Goal: Information Seeking & Learning: Find specific fact

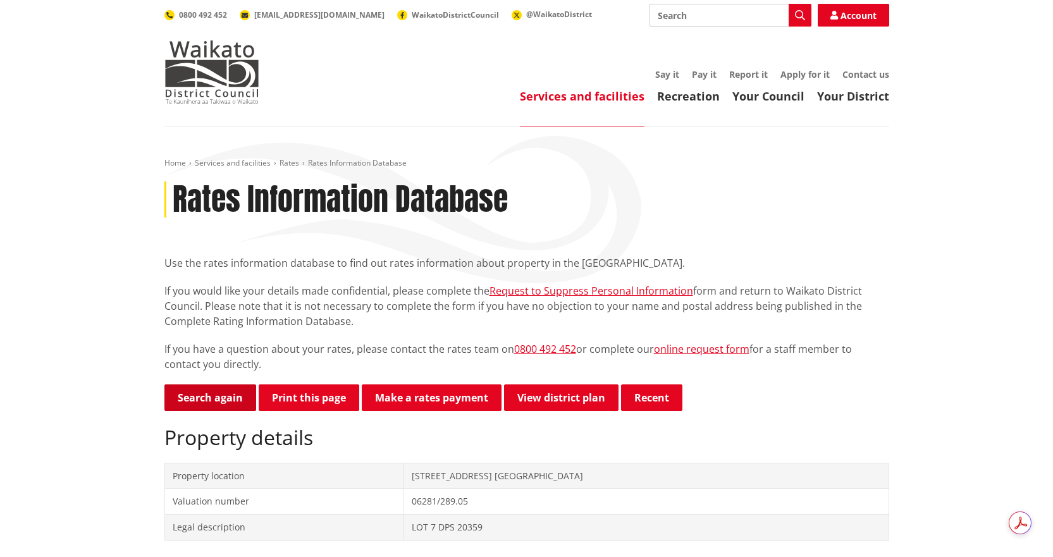
click at [208, 398] on link "Search again" at bounding box center [210, 398] width 92 height 27
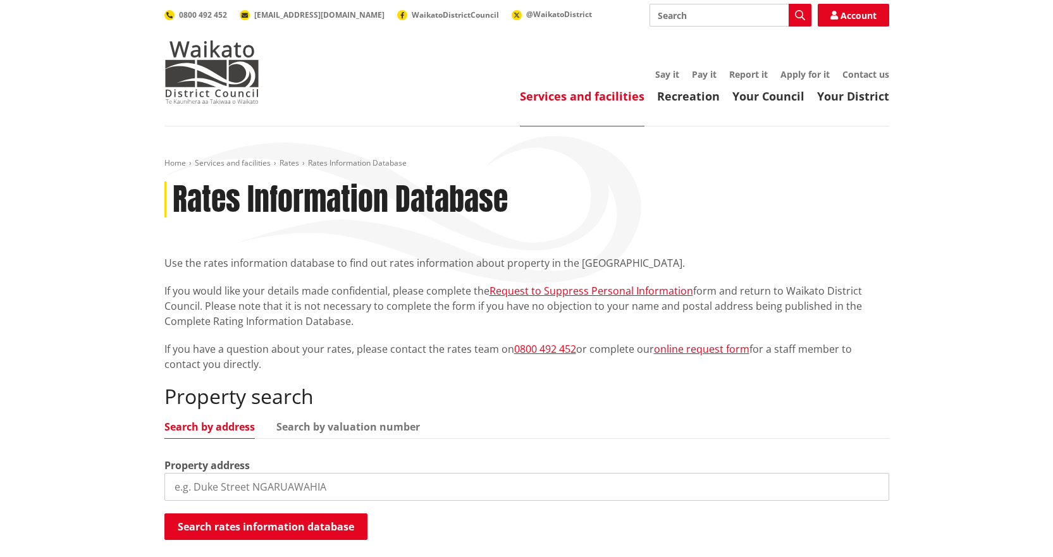
click at [285, 484] on input "search" at bounding box center [526, 487] width 725 height 28
type input "27c quee"
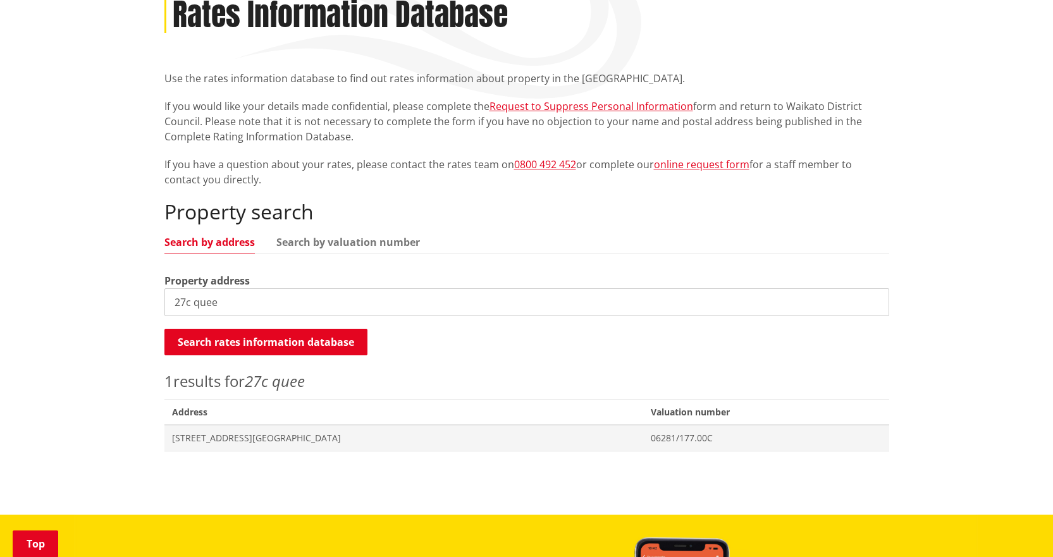
scroll to position [190, 0]
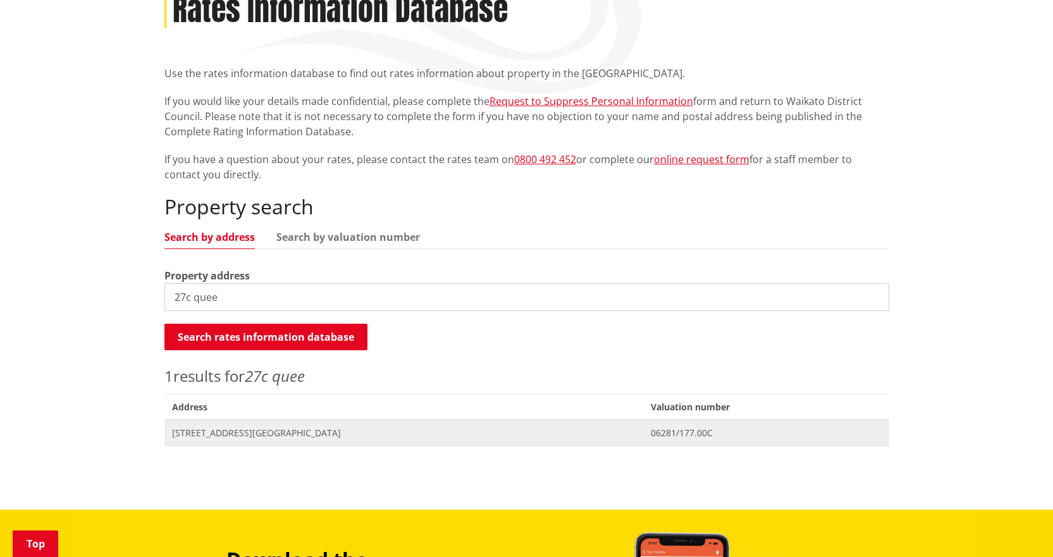
click at [228, 433] on span "[STREET_ADDRESS][GEOGRAPHIC_DATA]" at bounding box center [404, 433] width 464 height 13
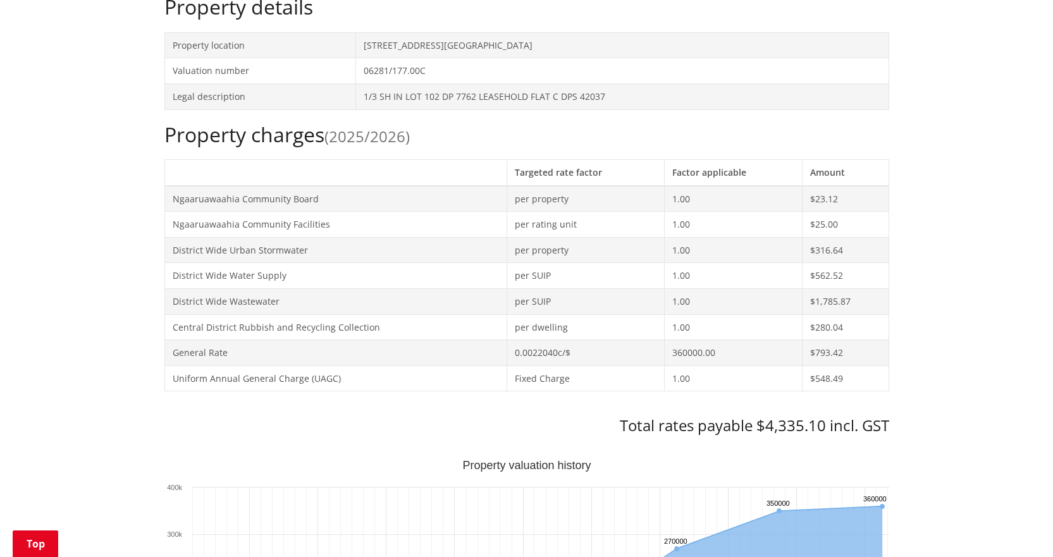
scroll to position [63, 0]
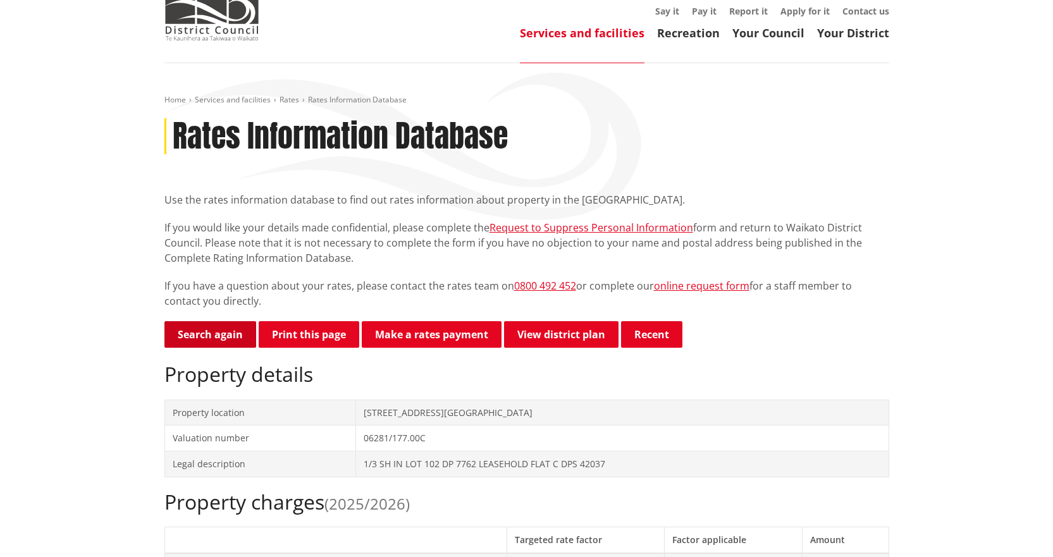
click at [208, 338] on link "Search again" at bounding box center [210, 334] width 92 height 27
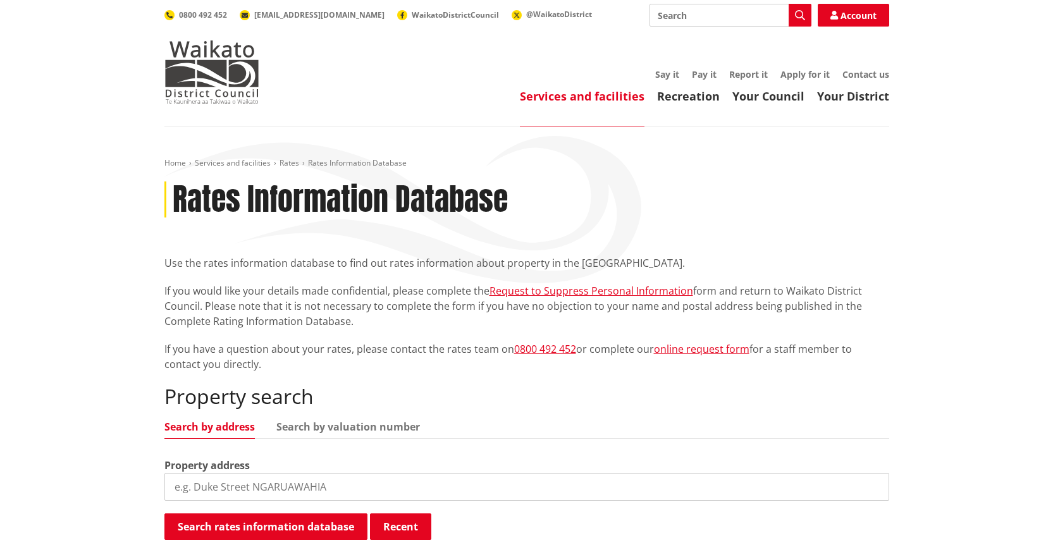
click at [245, 476] on input "search" at bounding box center [526, 487] width 725 height 28
type input "92 heddon"
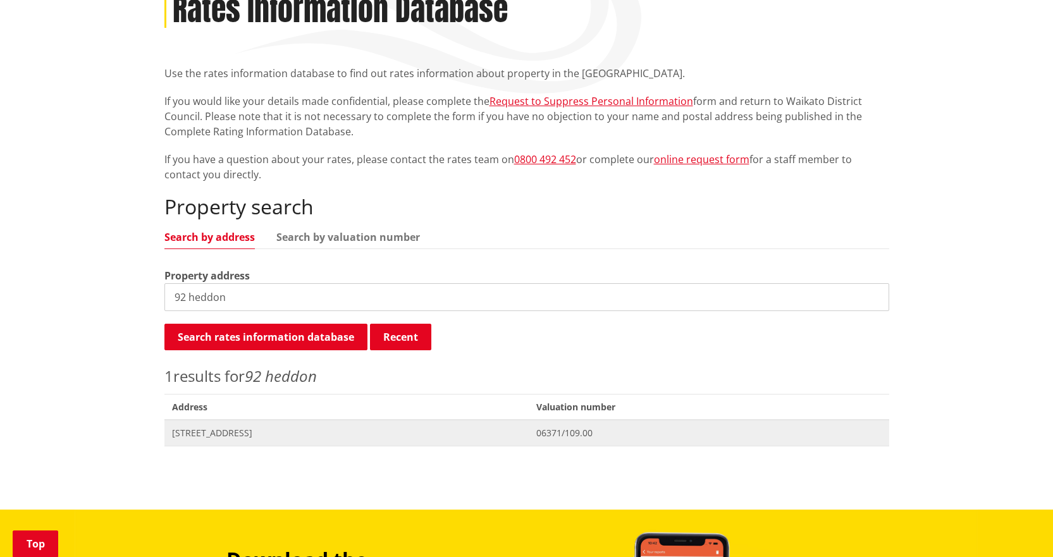
click at [249, 437] on span "[STREET_ADDRESS]" at bounding box center [347, 433] width 350 height 13
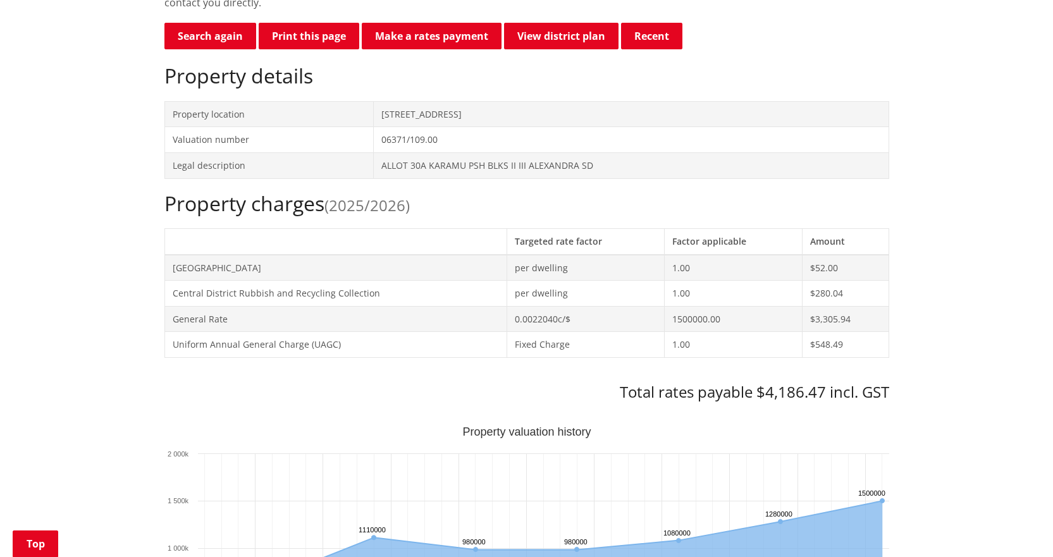
scroll to position [253, 0]
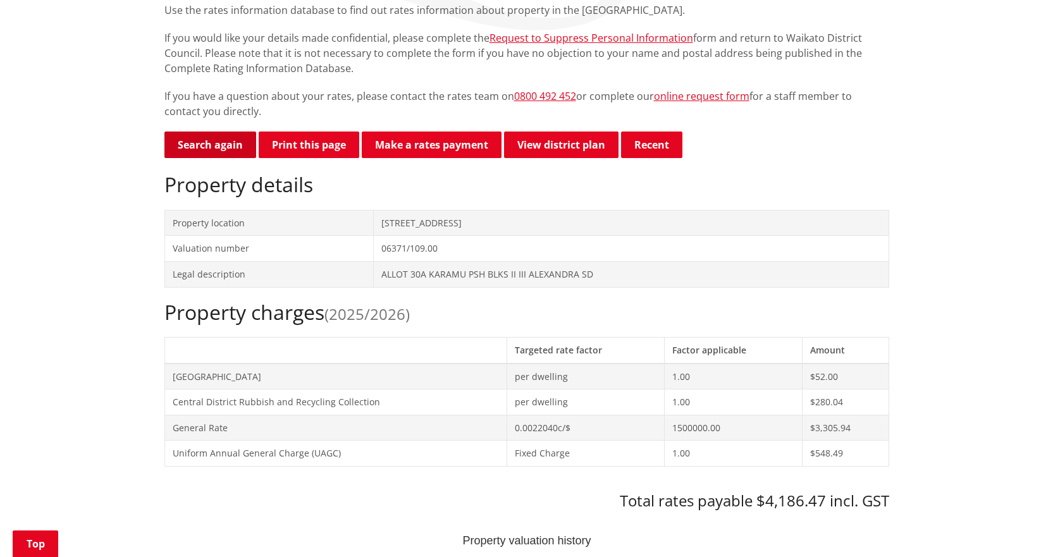
click at [232, 145] on link "Search again" at bounding box center [210, 145] width 92 height 27
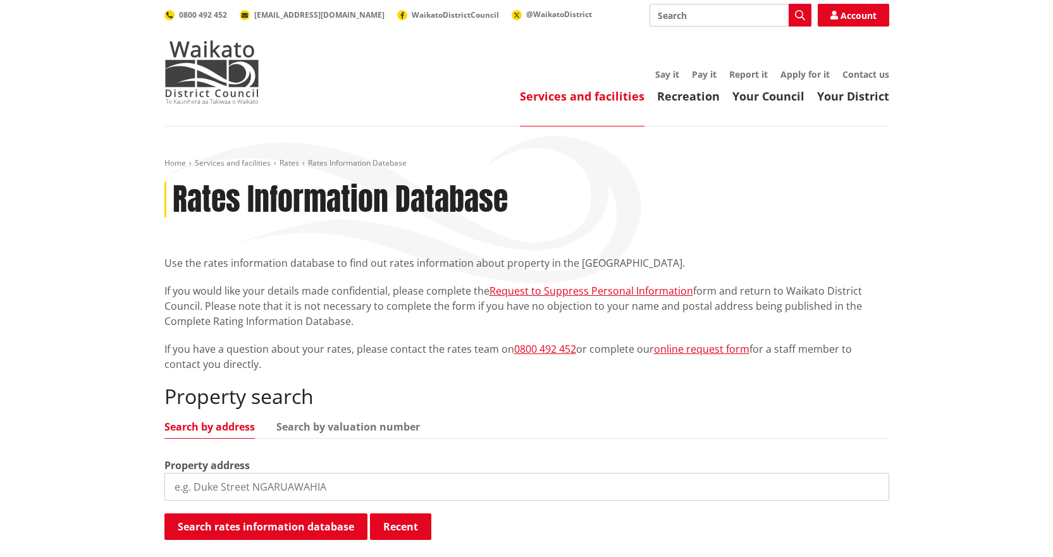
click at [306, 497] on input "search" at bounding box center [526, 487] width 725 height 28
type input "1 couch"
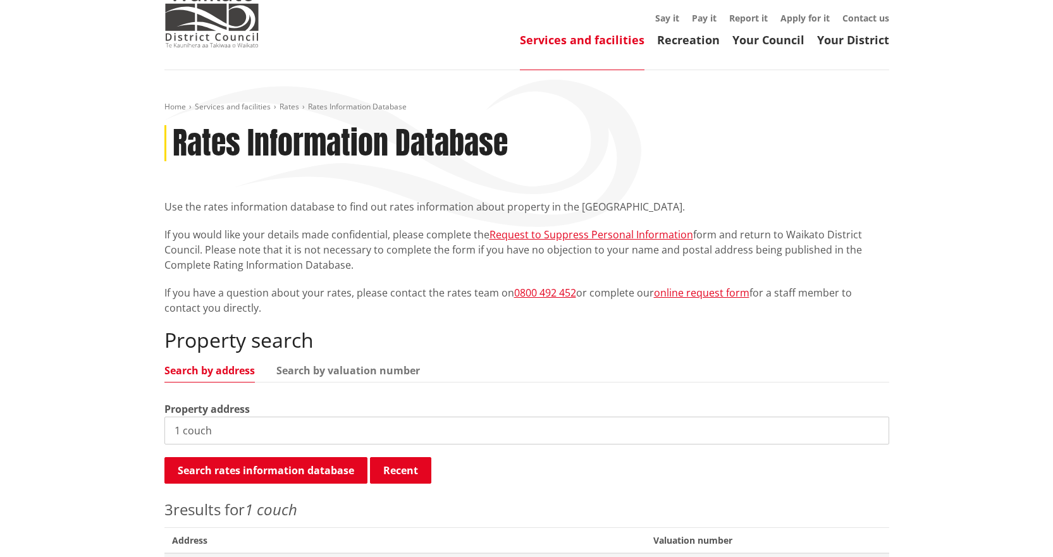
scroll to position [253, 0]
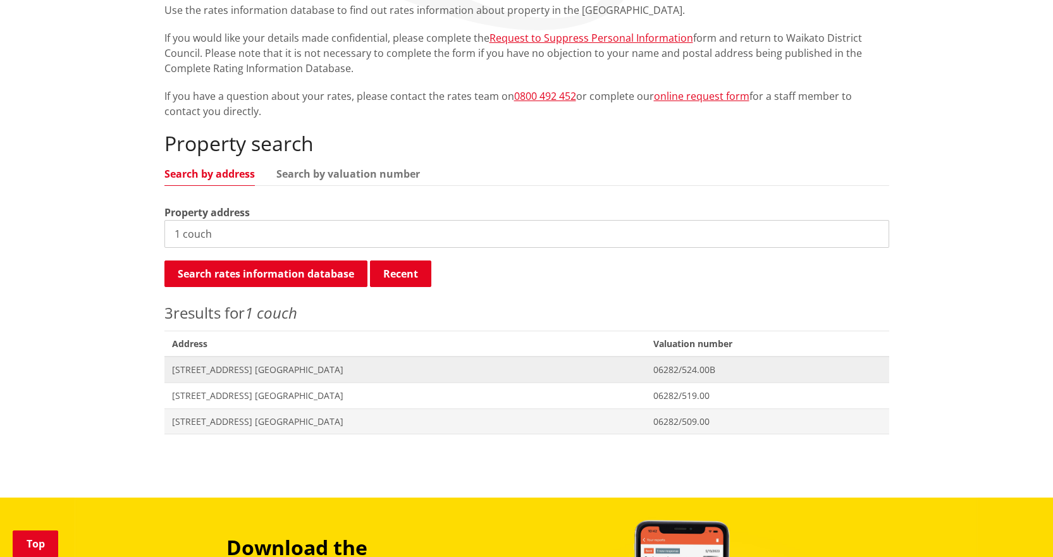
click at [205, 374] on span "[STREET_ADDRESS] [GEOGRAPHIC_DATA]" at bounding box center [405, 370] width 466 height 13
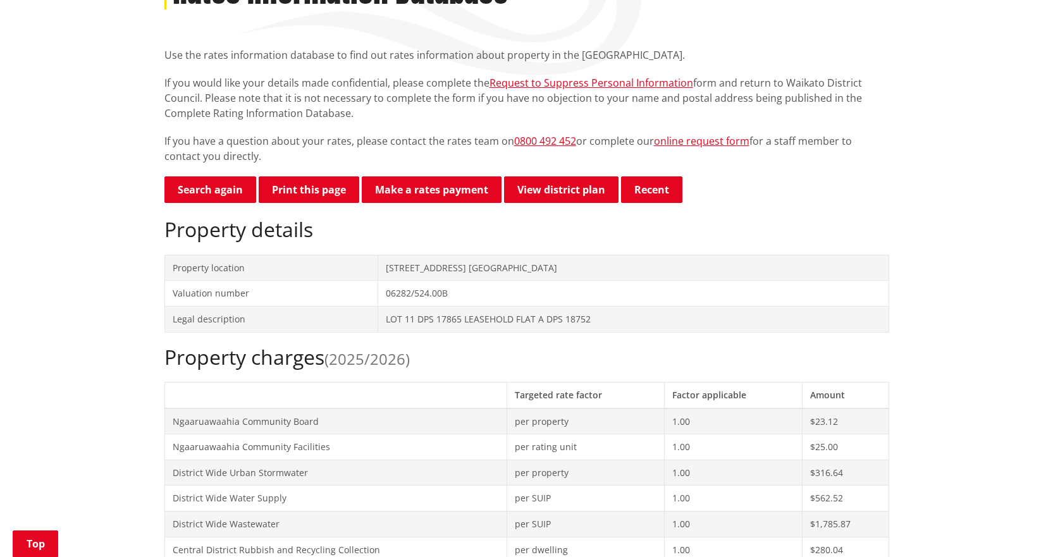
scroll to position [190, 0]
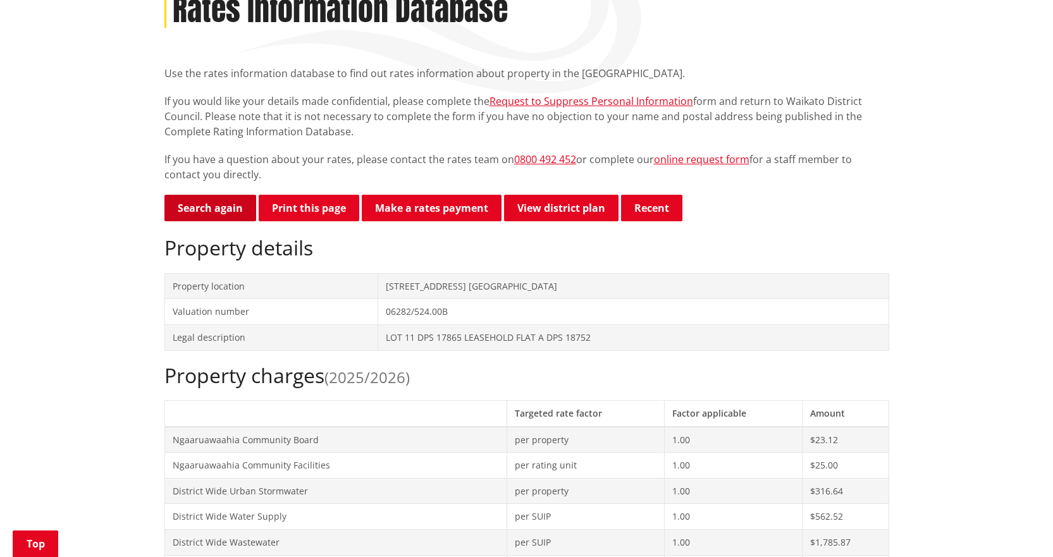
click at [206, 207] on link "Search again" at bounding box center [210, 208] width 92 height 27
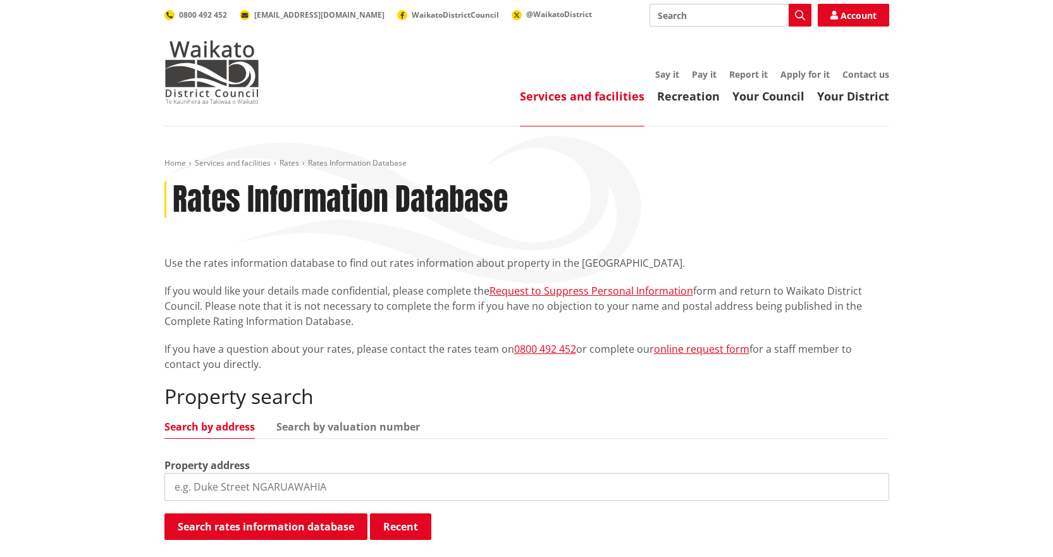
click at [305, 495] on input "search" at bounding box center [526, 487] width 725 height 28
type input "566 matangi"
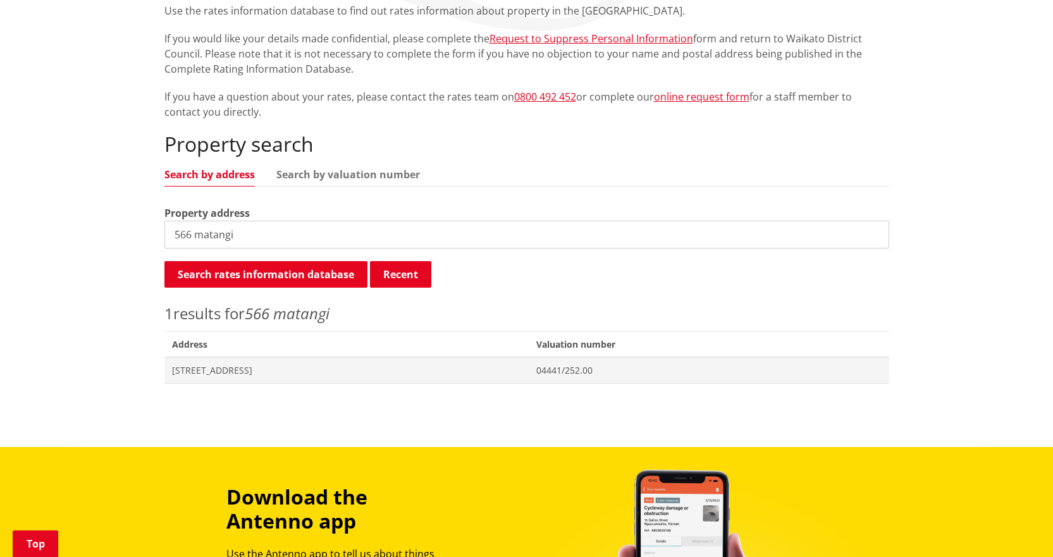
scroll to position [253, 0]
click at [278, 367] on span "[STREET_ADDRESS]" at bounding box center [347, 370] width 350 height 13
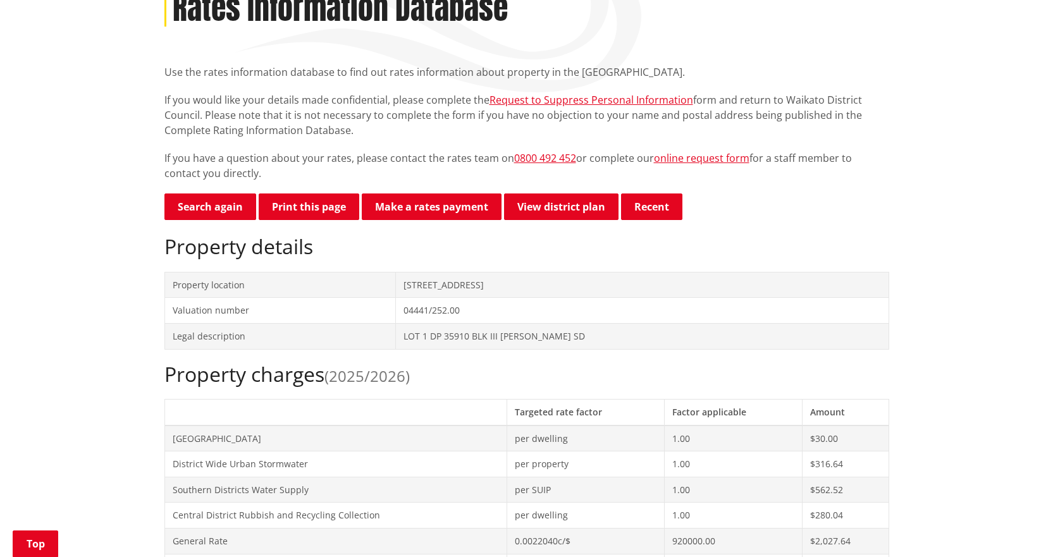
scroll to position [190, 0]
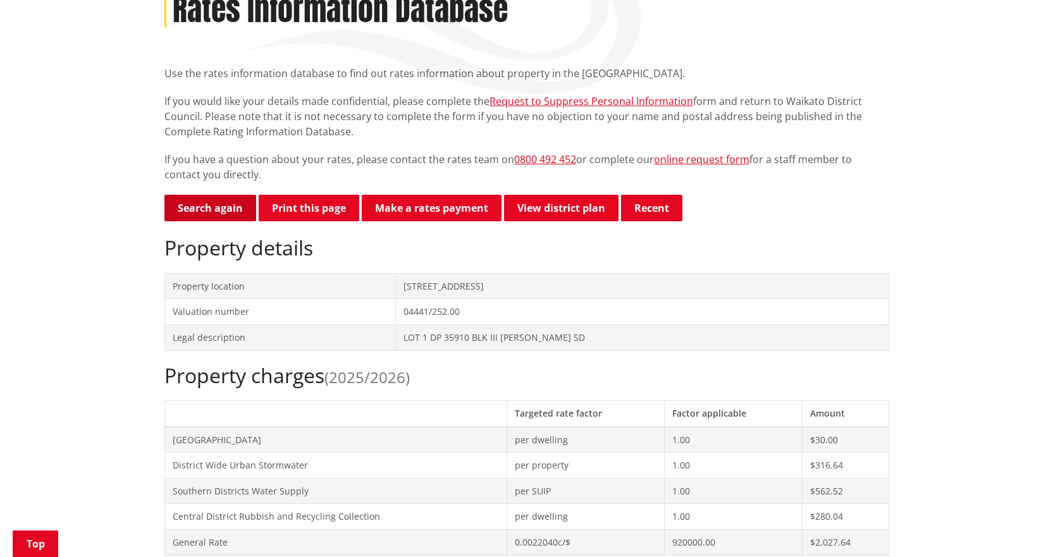
click at [216, 207] on link "Search again" at bounding box center [210, 208] width 92 height 27
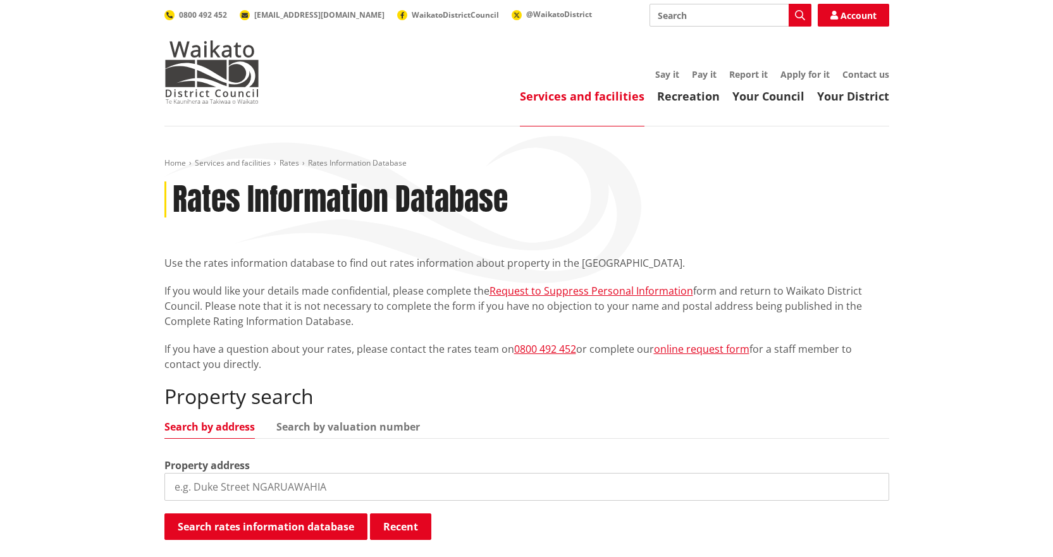
click at [285, 484] on input "search" at bounding box center [526, 487] width 725 height 28
type input "11 [PERSON_NAME]"
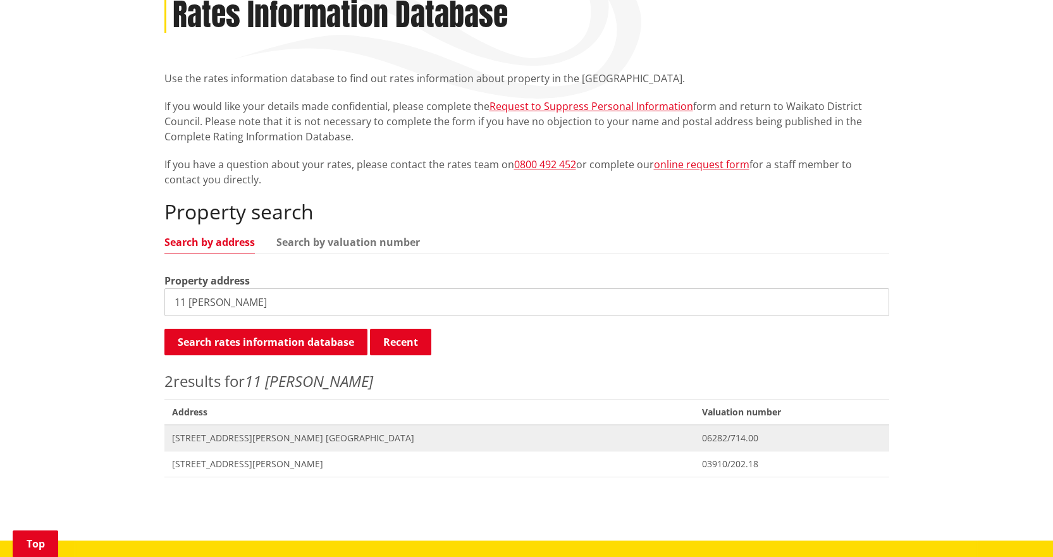
scroll to position [190, 0]
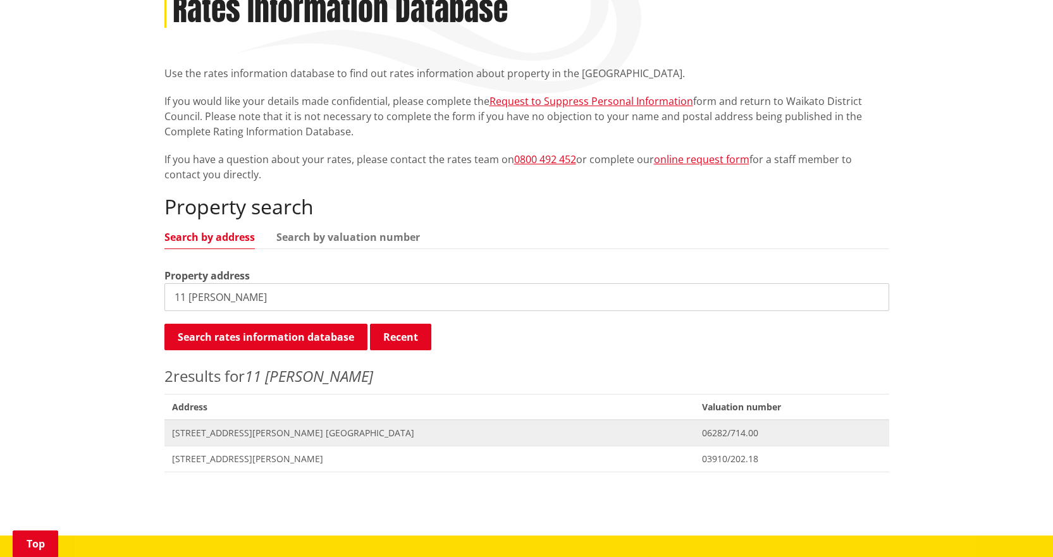
click at [277, 434] on span "[STREET_ADDRESS][PERSON_NAME] [GEOGRAPHIC_DATA]" at bounding box center [429, 433] width 515 height 13
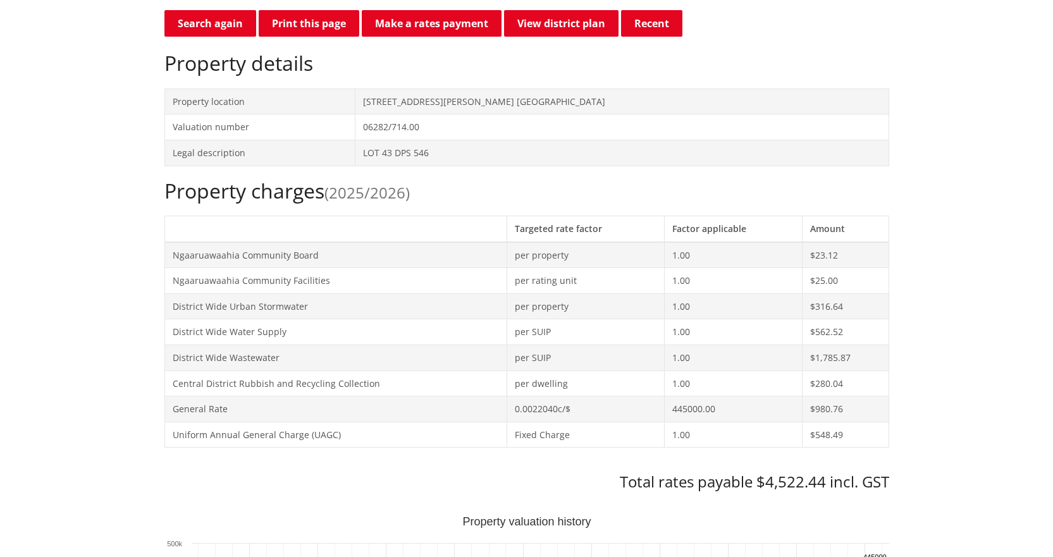
scroll to position [126, 0]
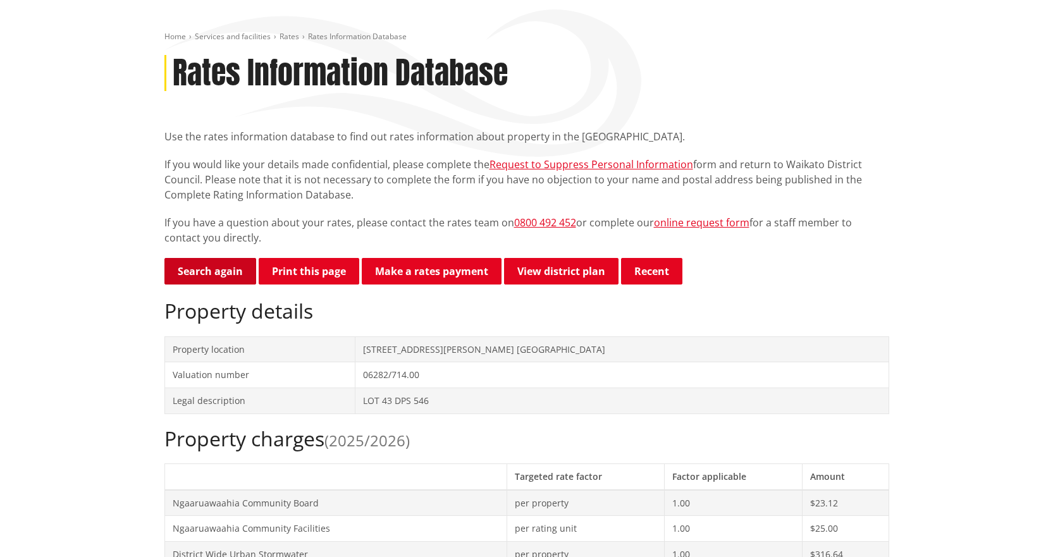
click at [211, 278] on link "Search again" at bounding box center [210, 271] width 92 height 27
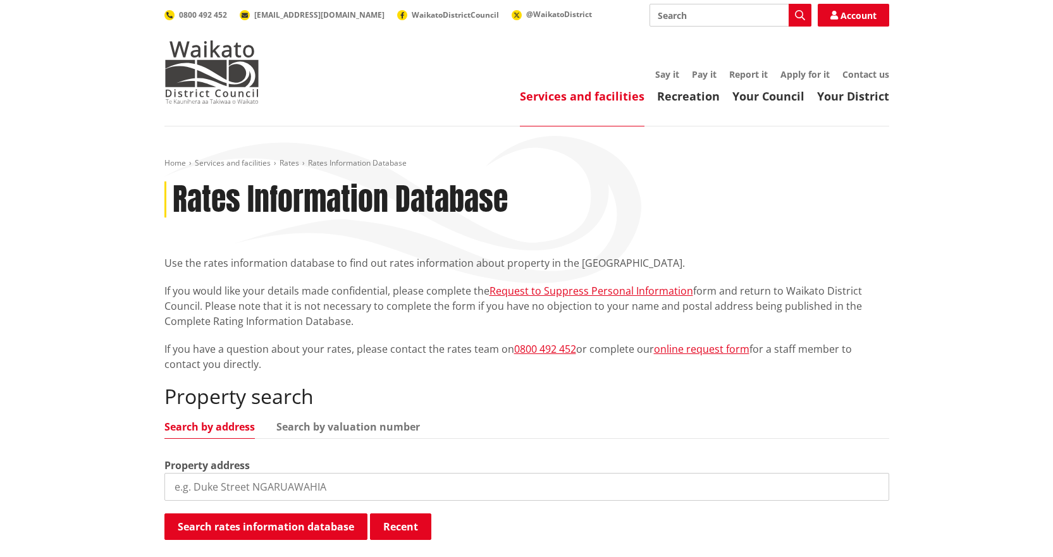
click at [371, 462] on div "Property address" at bounding box center [526, 479] width 725 height 43
drag, startPoint x: 368, startPoint y: 479, endPoint x: 359, endPoint y: 493, distance: 16.0
click at [368, 479] on input "search" at bounding box center [526, 487] width 725 height 28
type input "15 solomon"
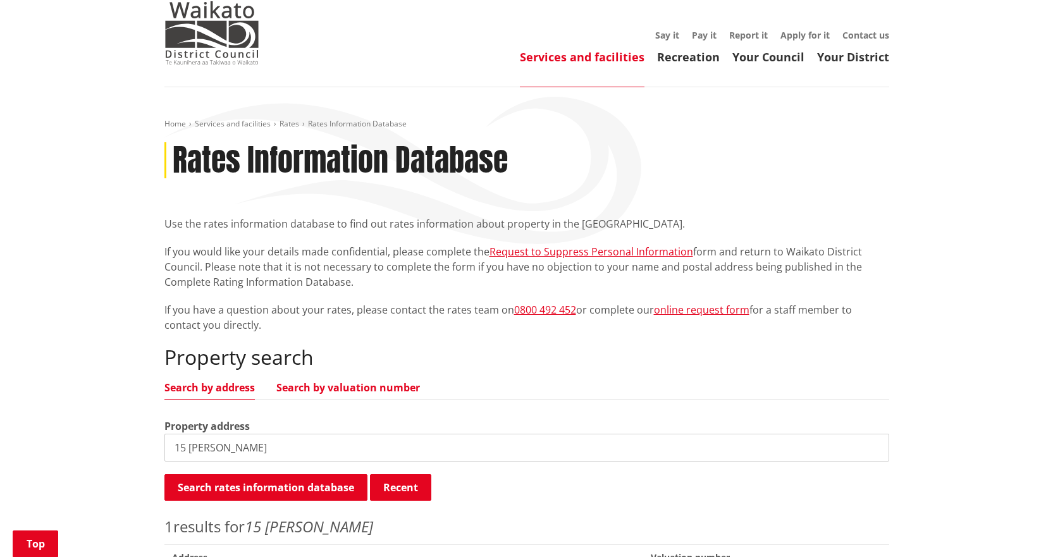
scroll to position [253, 0]
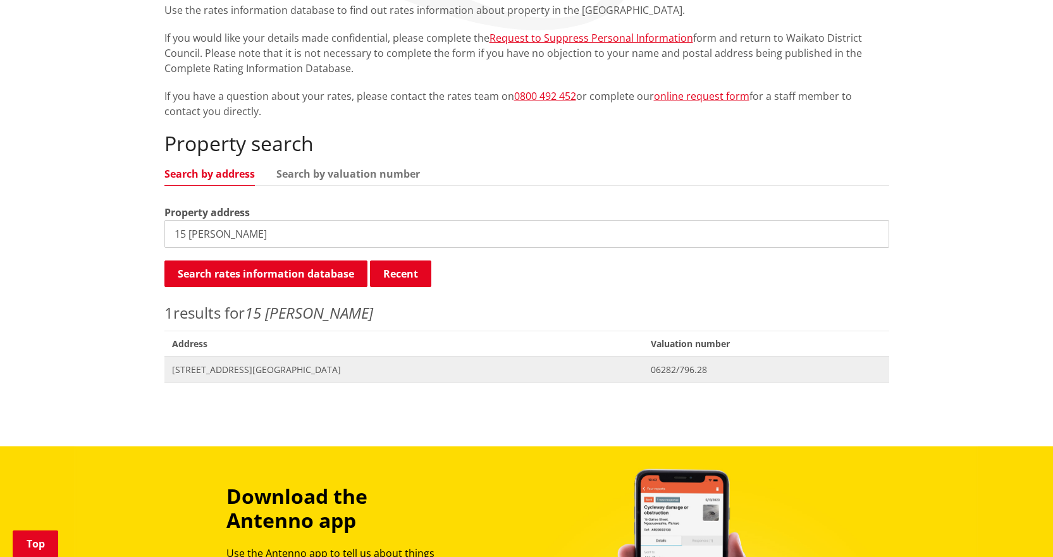
click at [261, 368] on span "[STREET_ADDRESS][GEOGRAPHIC_DATA]" at bounding box center [404, 370] width 464 height 13
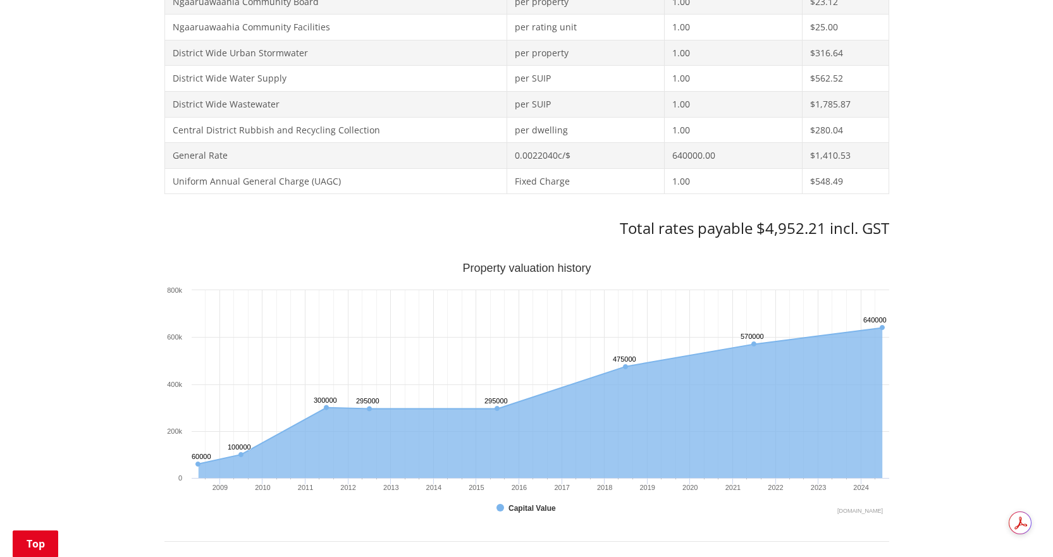
scroll to position [253, 0]
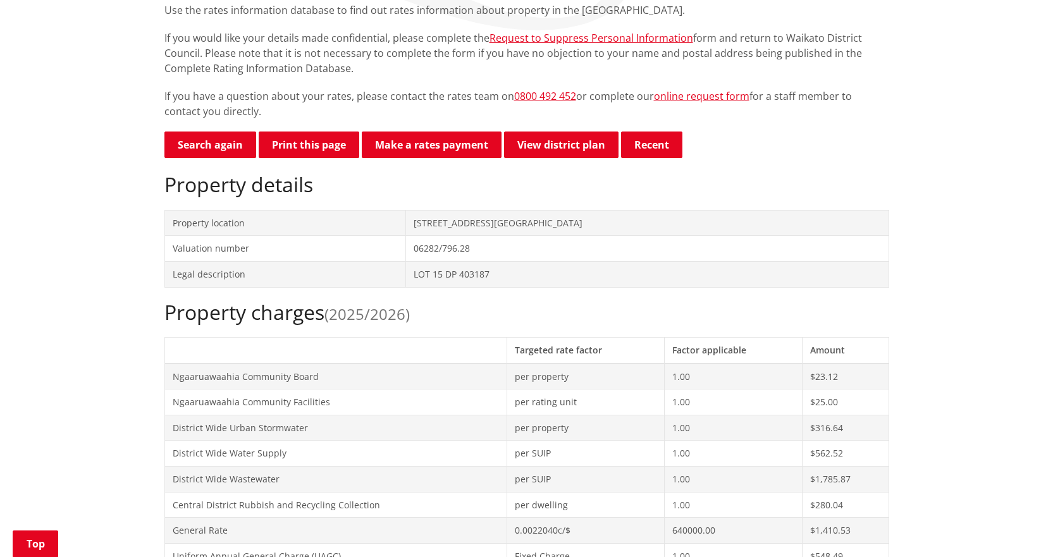
click at [214, 148] on link "Search again" at bounding box center [210, 145] width 92 height 27
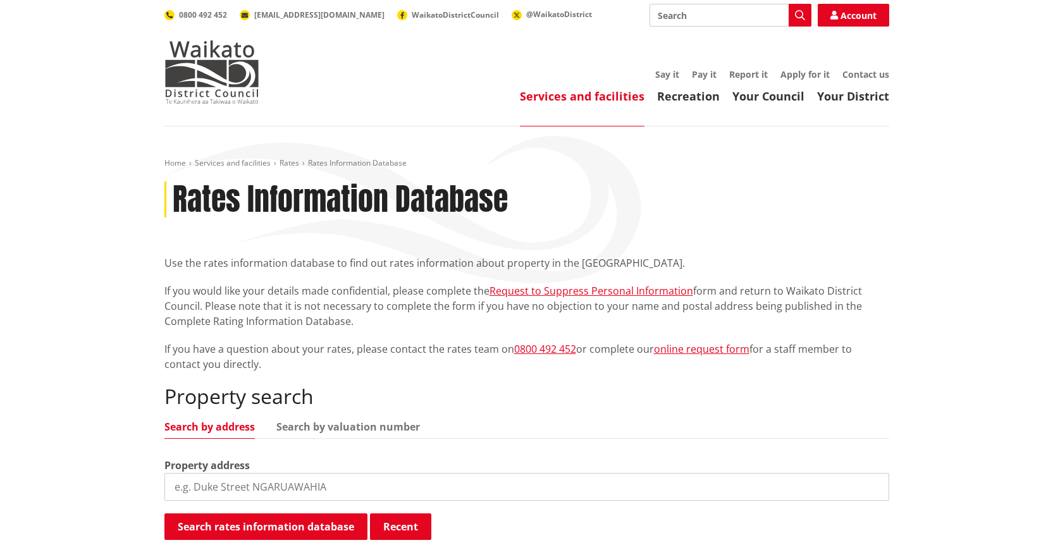
click at [269, 500] on input "search" at bounding box center [526, 487] width 725 height 28
type input "232 laxon"
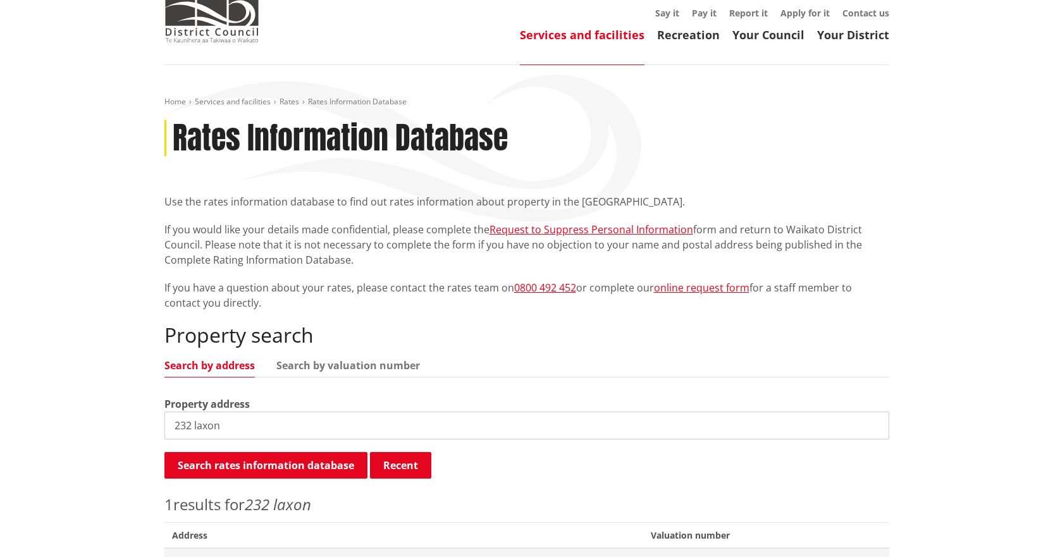
scroll to position [126, 0]
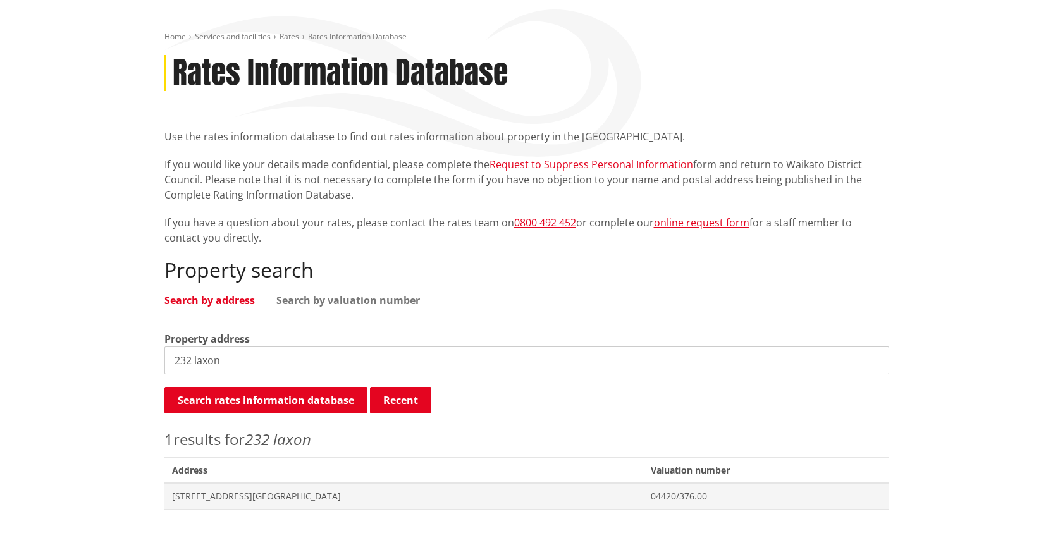
click at [376, 513] on div "Home Services and facilities Rates Rates Information Database Rates Information…" at bounding box center [527, 277] width 744 height 491
click at [233, 507] on span "Address 232 Laxon Road ROTOKAURI" at bounding box center [403, 496] width 479 height 26
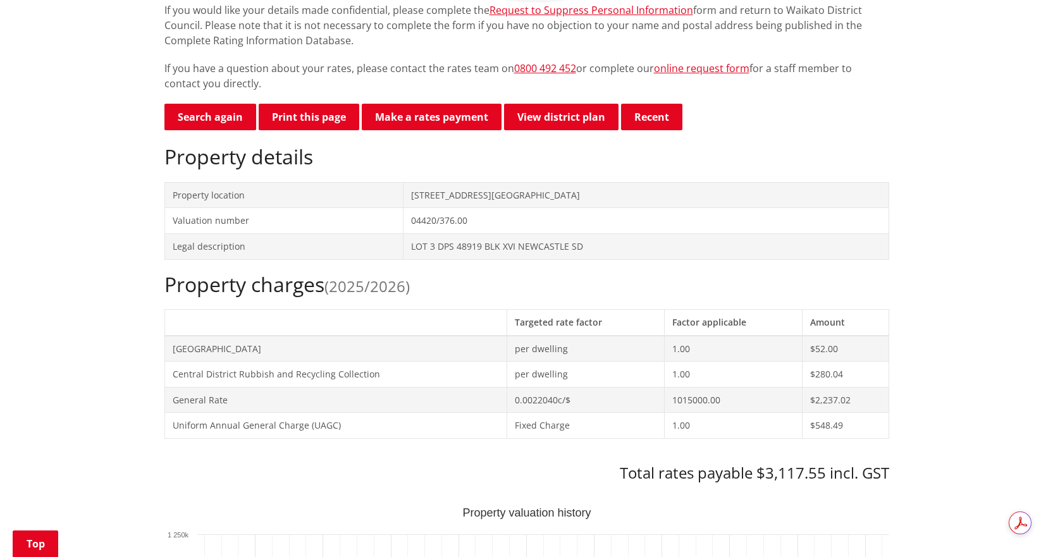
scroll to position [443, 0]
